Goal: Register for event/course

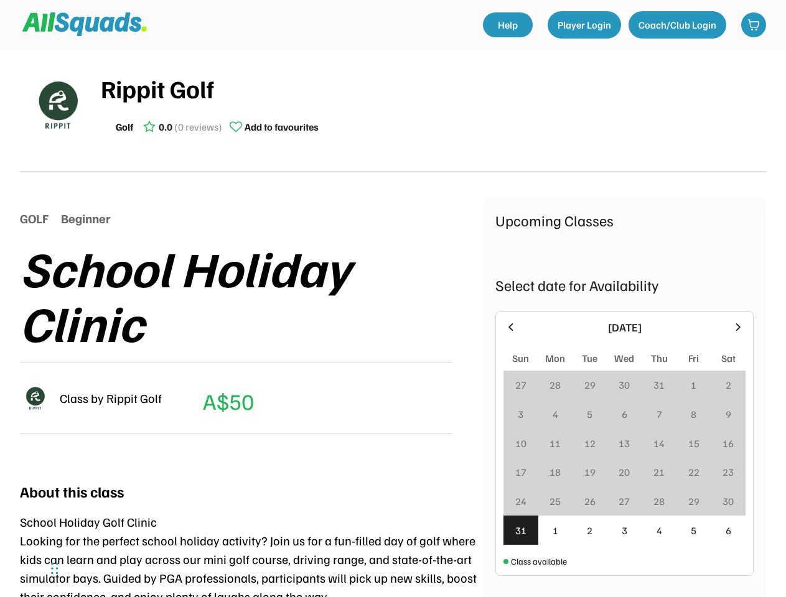
click at [393, 299] on div "School Holiday Clinic" at bounding box center [251, 294] width 463 height 109
click at [393, 317] on div "School Holiday Clinic" at bounding box center [251, 294] width 463 height 109
click at [393, 324] on div "School Holiday Clinic" at bounding box center [251, 294] width 463 height 109
click at [393, 111] on div "Rippit Golf Golf 0.0 (0 reviews) Add to favourites" at bounding box center [433, 105] width 665 height 70
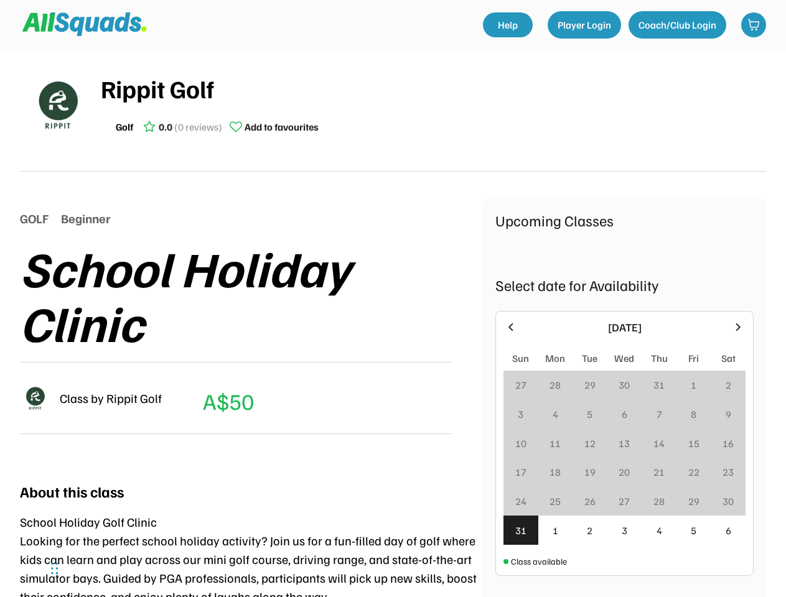
click at [57, 105] on img at bounding box center [57, 104] width 62 height 62
click at [433, 105] on div "Rippit Golf" at bounding box center [433, 88] width 665 height 37
click at [433, 88] on div "Rippit Golf" at bounding box center [433, 88] width 665 height 37
click at [433, 127] on div "Golf 0.0 (0 reviews) Add to favourites" at bounding box center [433, 126] width 665 height 25
click at [124, 127] on div "Golf" at bounding box center [124, 126] width 17 height 15
